Goal: Find specific page/section

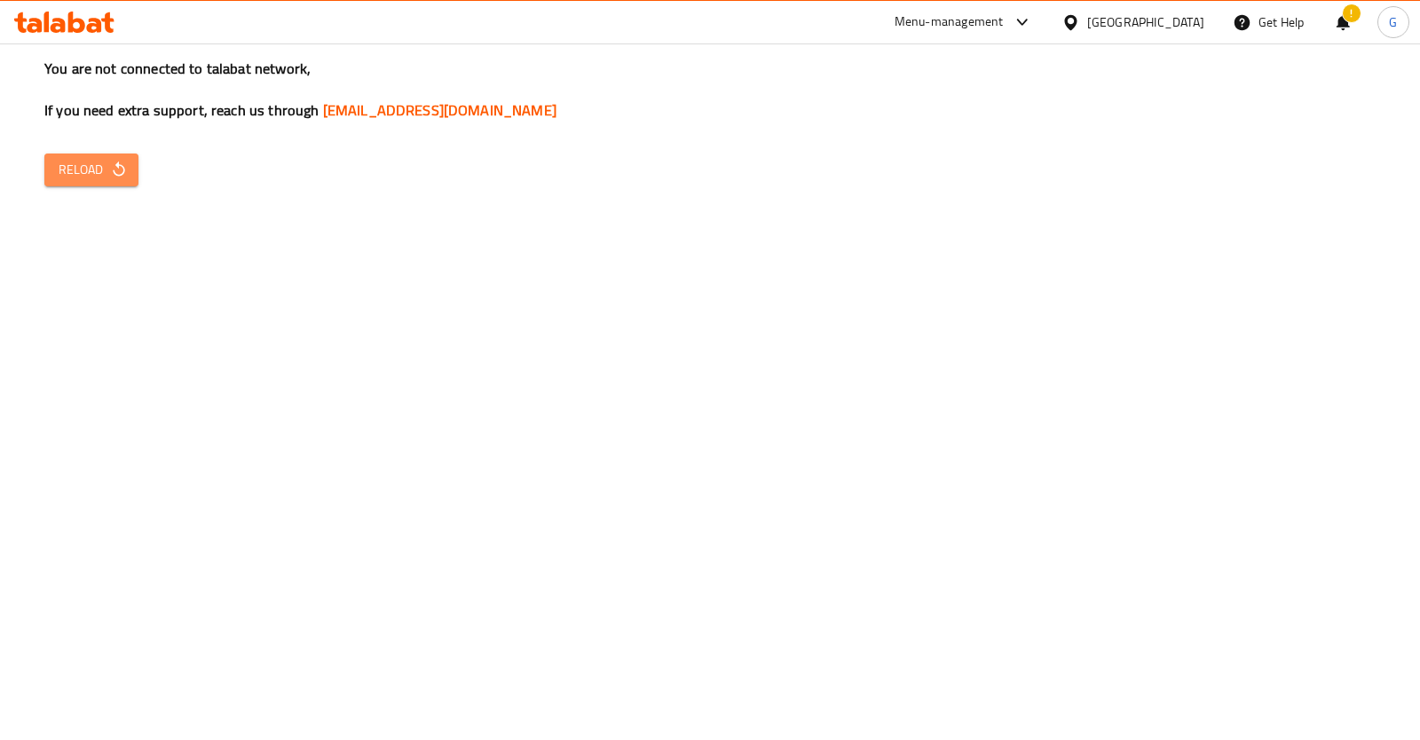
click at [122, 176] on icon "button" at bounding box center [119, 170] width 18 height 18
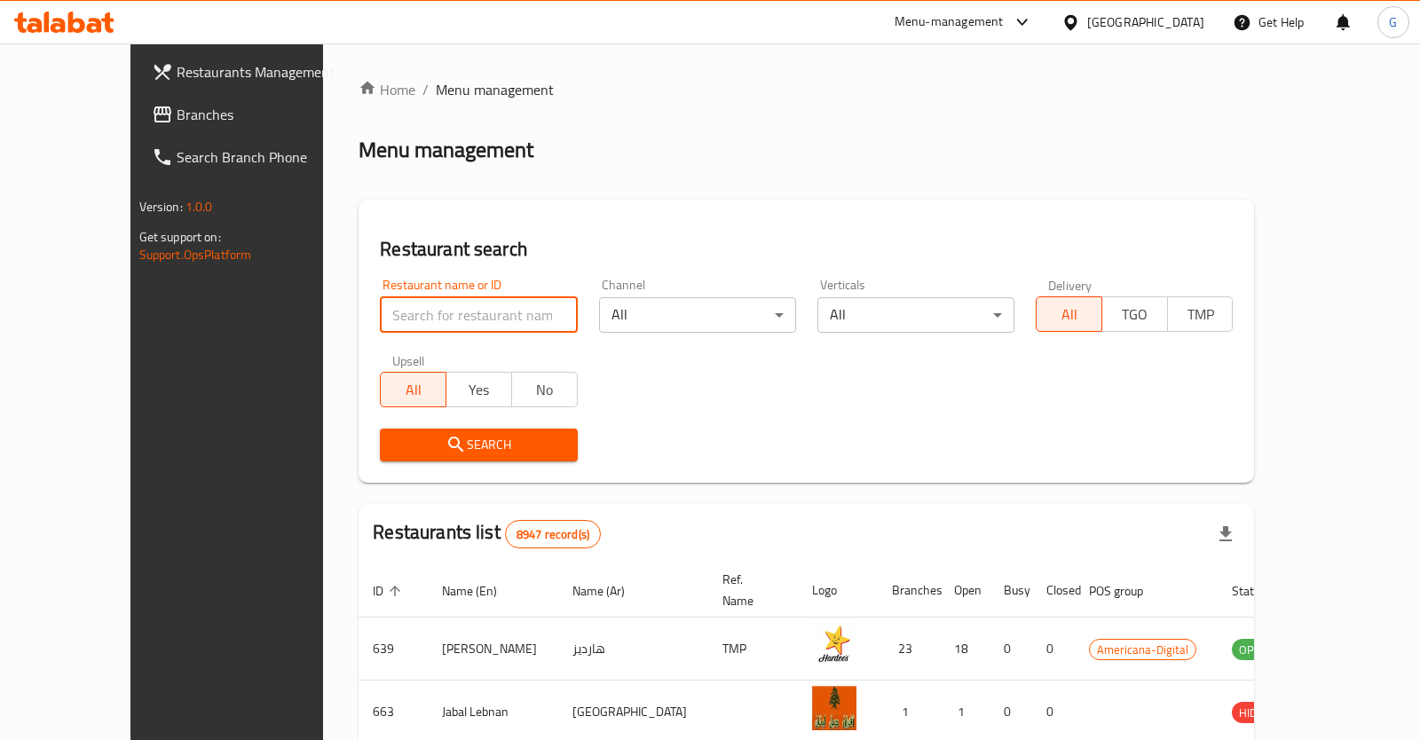
click at [380, 314] on input "search" at bounding box center [478, 314] width 197 height 35
click button "Search" at bounding box center [478, 445] width 197 height 33
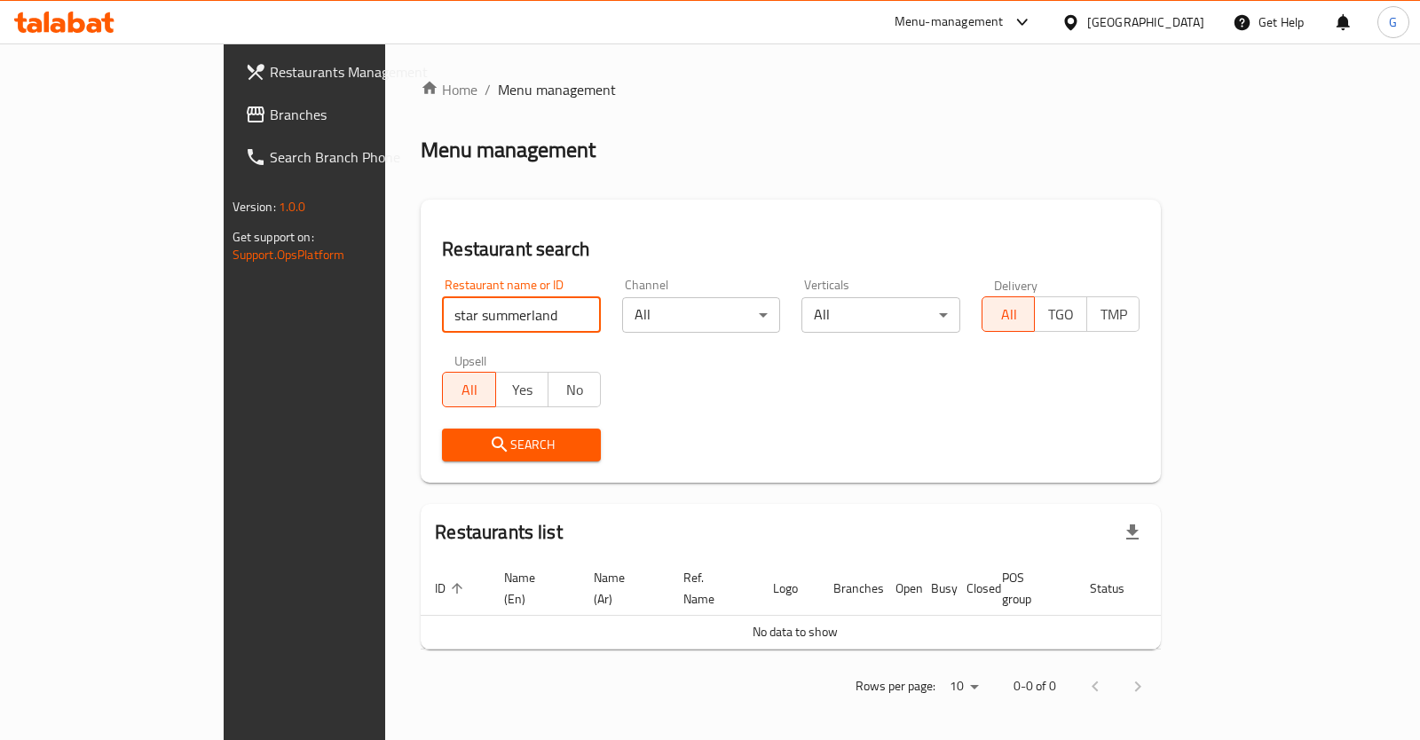
click at [442, 313] on input "star summerland" at bounding box center [521, 314] width 159 height 35
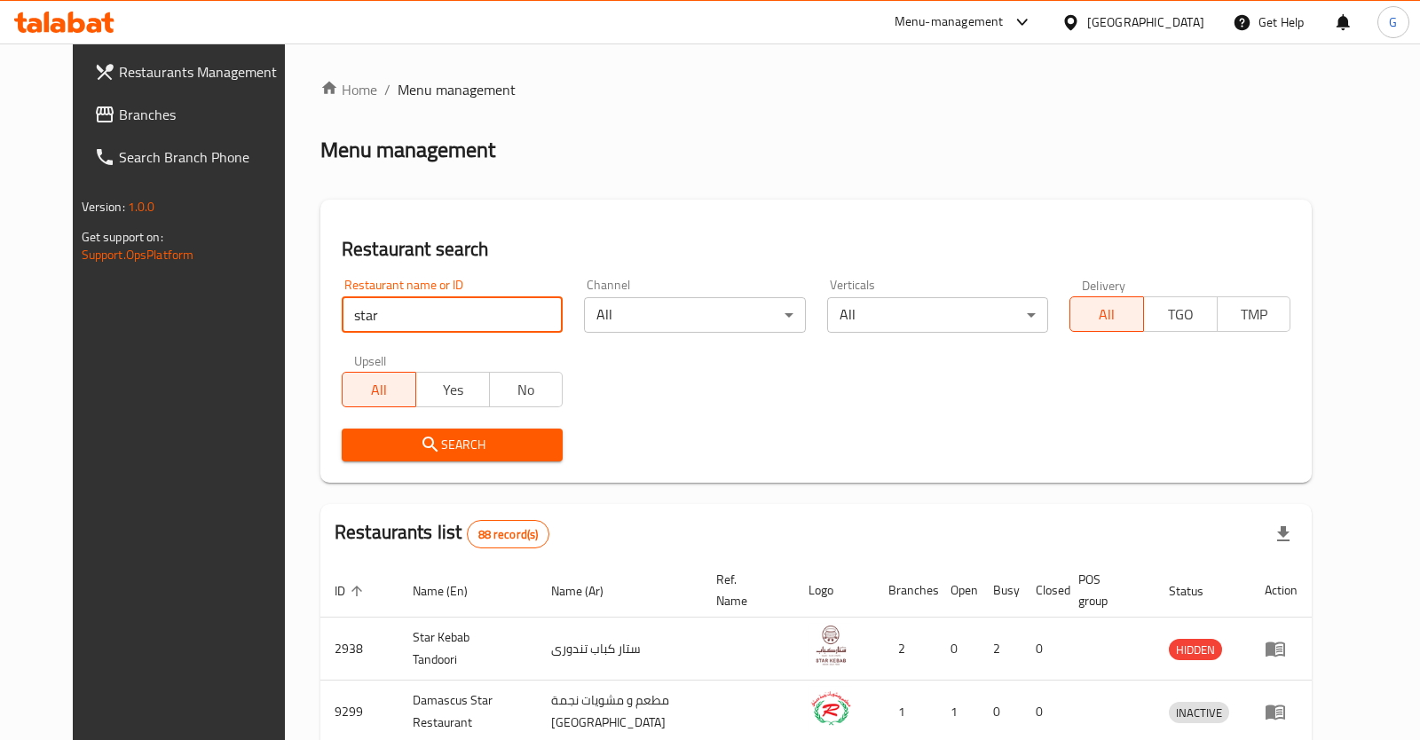
click at [419, 306] on input "star" at bounding box center [452, 314] width 221 height 35
type input "star summer"
click button "Search" at bounding box center [452, 445] width 221 height 33
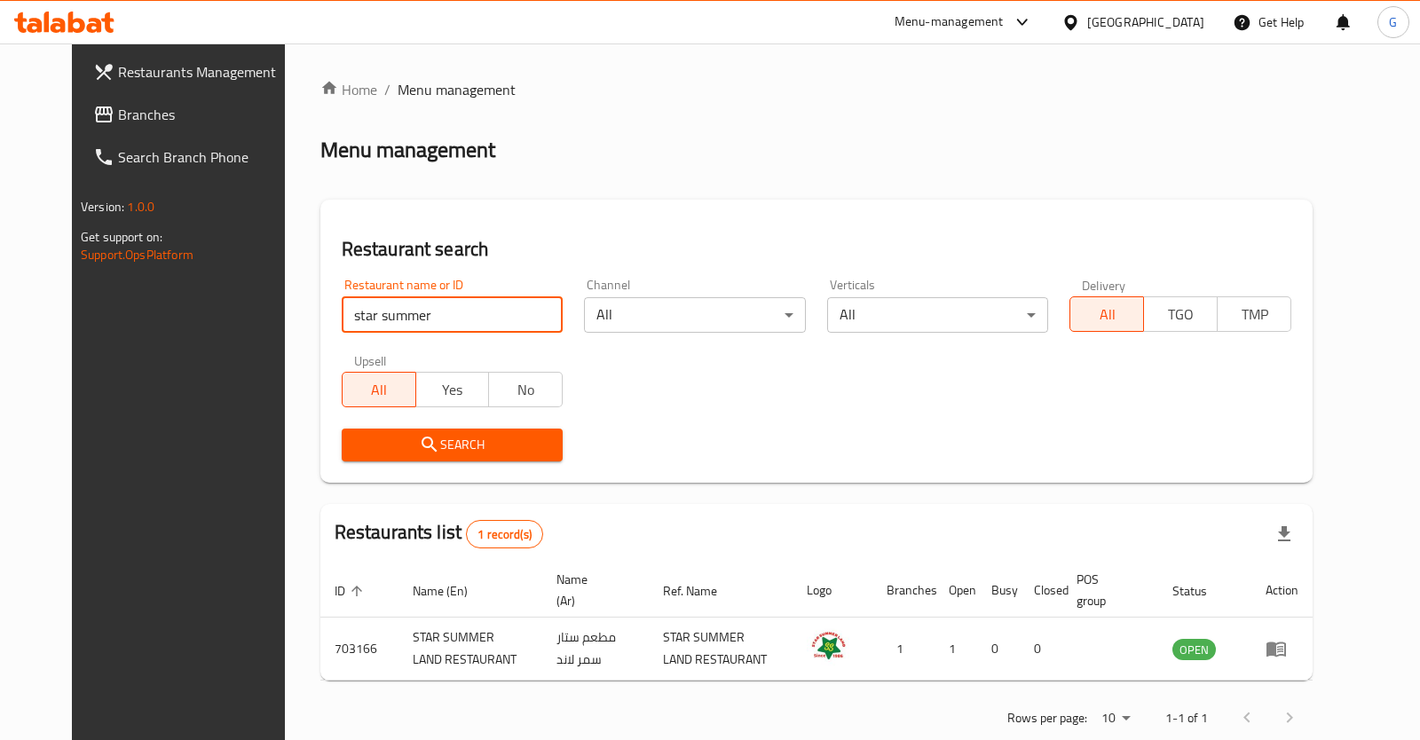
click at [146, 74] on span "Restaurants Management" at bounding box center [206, 71] width 177 height 21
